Goal: Transaction & Acquisition: Purchase product/service

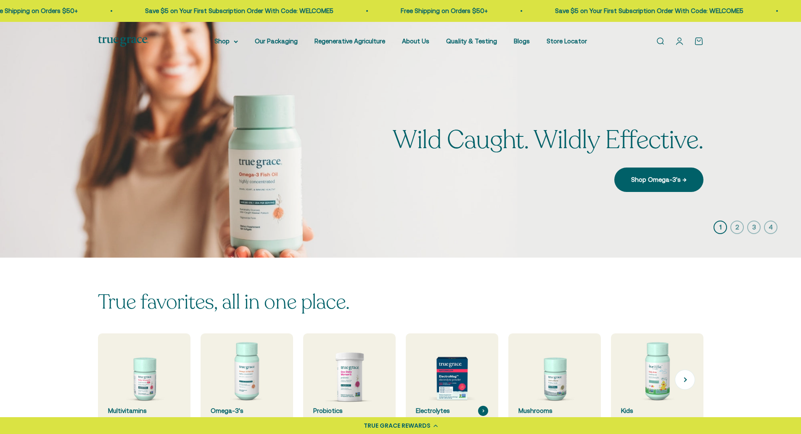
click at [463, 371] on img at bounding box center [452, 380] width 98 height 98
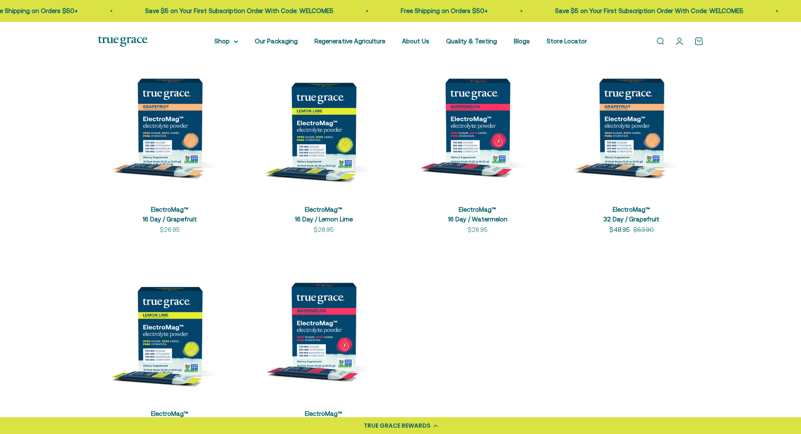
scroll to position [210, 0]
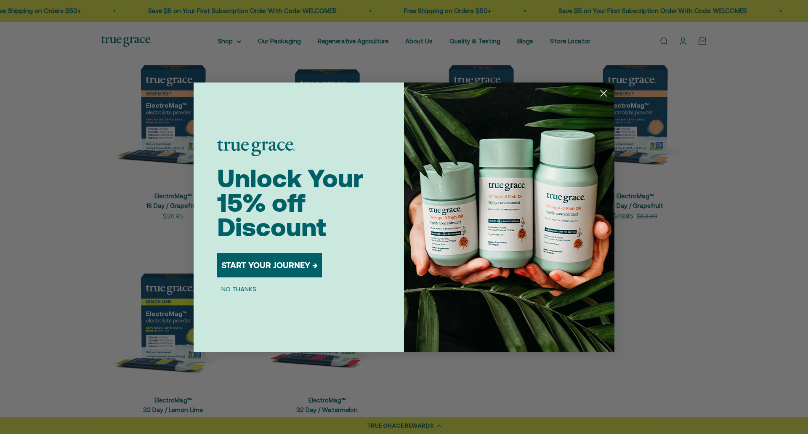
click at [605, 90] on circle "Close dialog" at bounding box center [604, 93] width 14 height 14
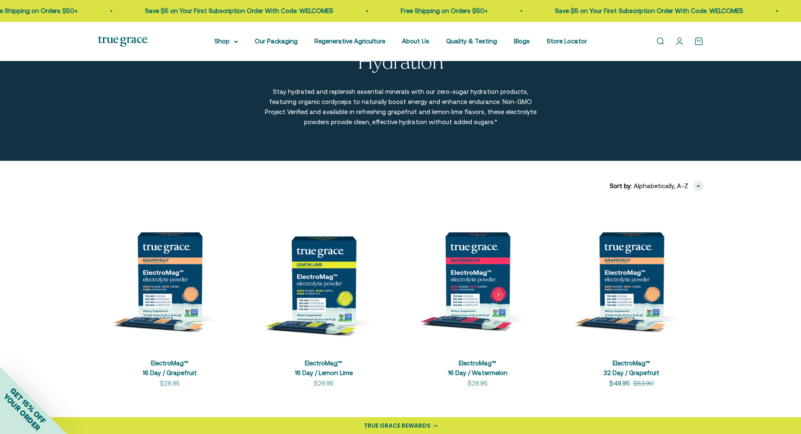
scroll to position [0, 0]
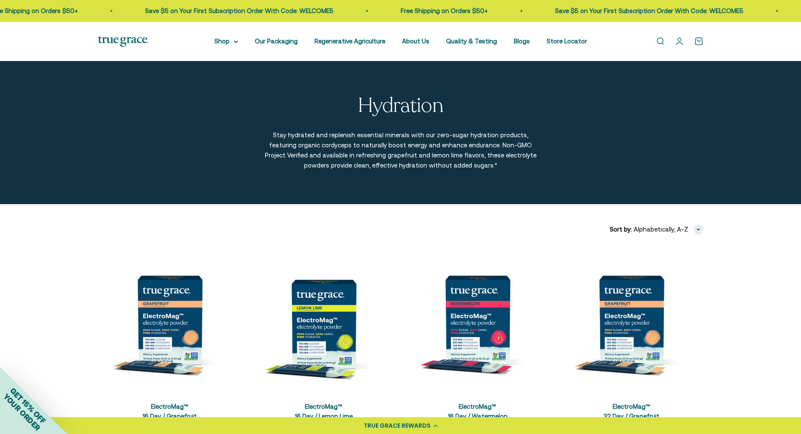
click at [783, 254] on section "Filters Sort by Featured Best selling Alphabetically, A-Z Alphabetically, Z-A P…" at bounding box center [400, 436] width 801 height 465
